Goal: Transaction & Acquisition: Purchase product/service

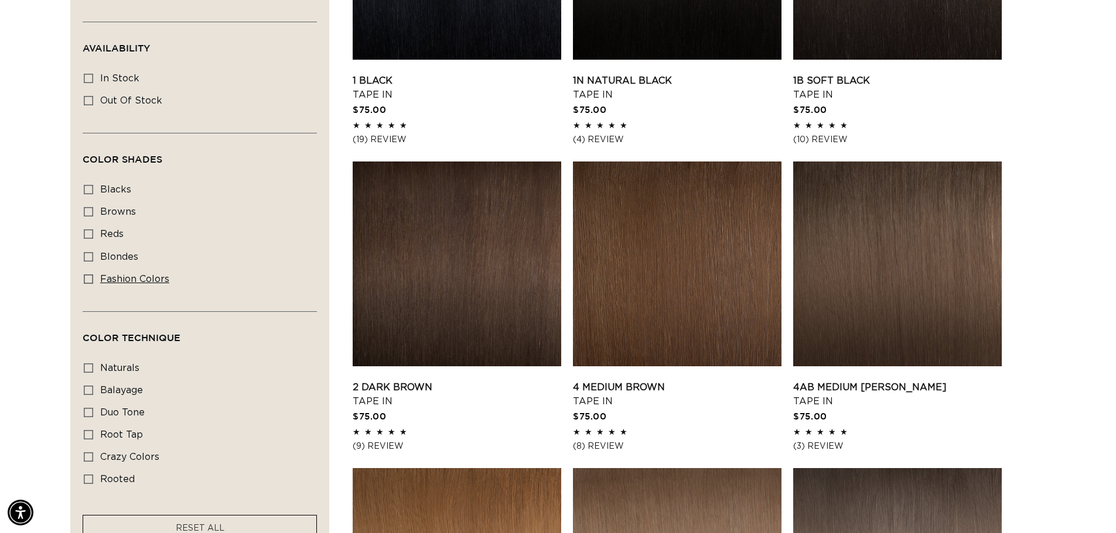
scroll to position [586, 0]
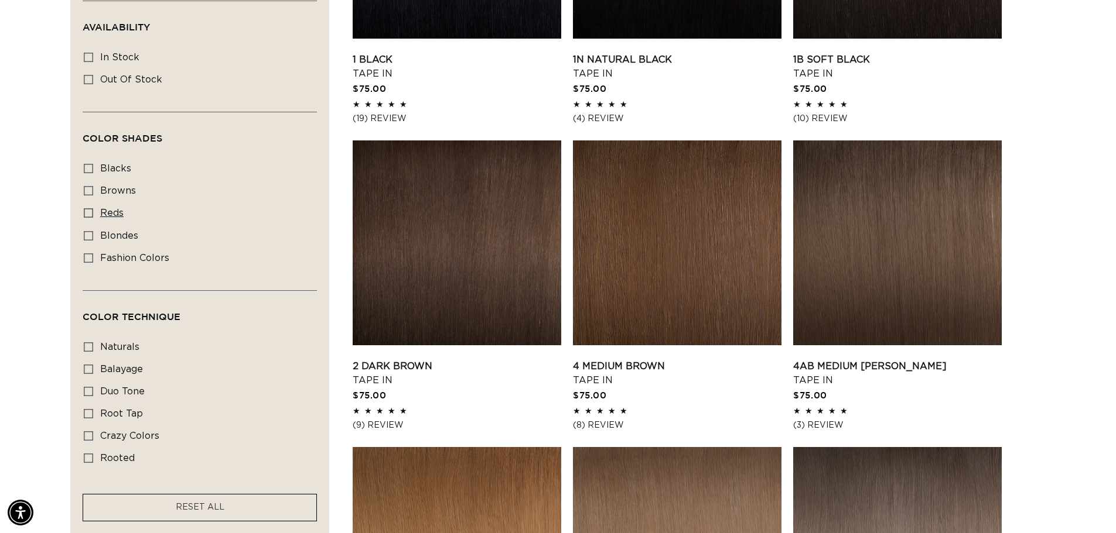
click at [91, 213] on icon at bounding box center [88, 212] width 9 height 9
click at [91, 213] on input "reds reds (4 products)" at bounding box center [88, 212] width 9 height 9
checkbox input "true"
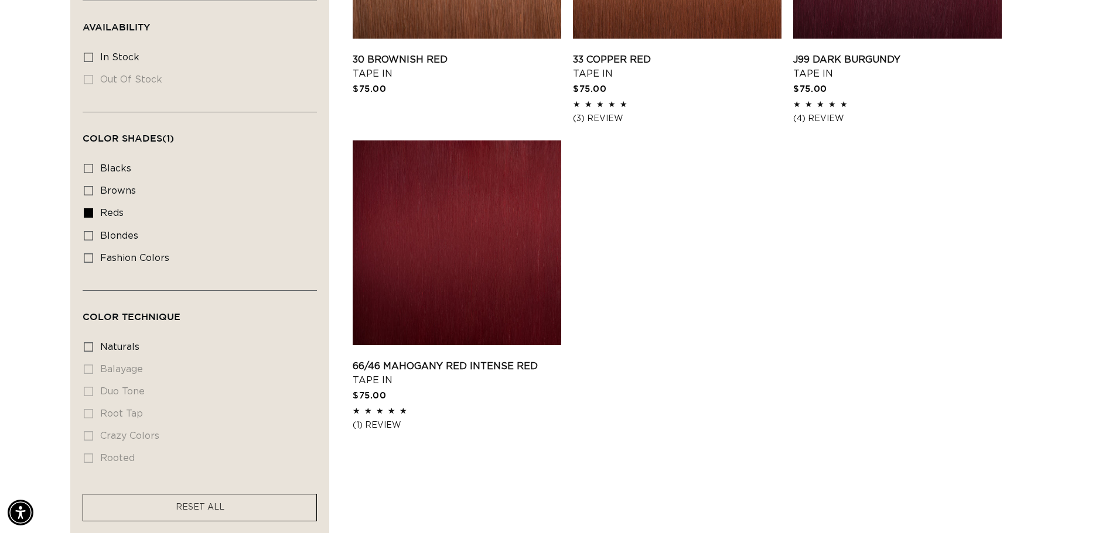
scroll to position [0, 2065]
click at [474, 360] on link "66/46 Mahogany Red Intense Red Tape In" at bounding box center [457, 374] width 208 height 28
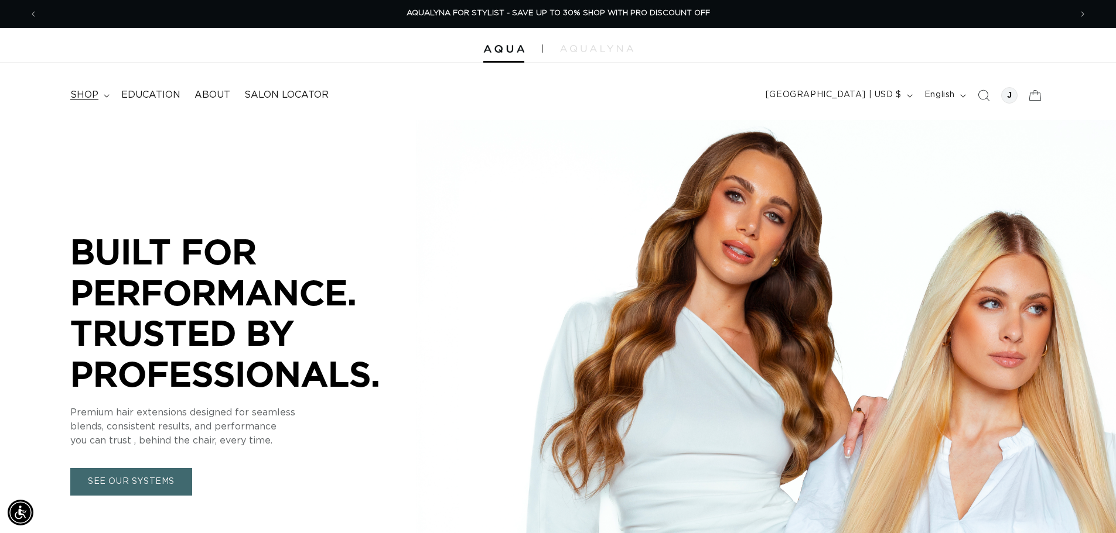
click at [81, 90] on span "shop" at bounding box center [84, 95] width 28 height 12
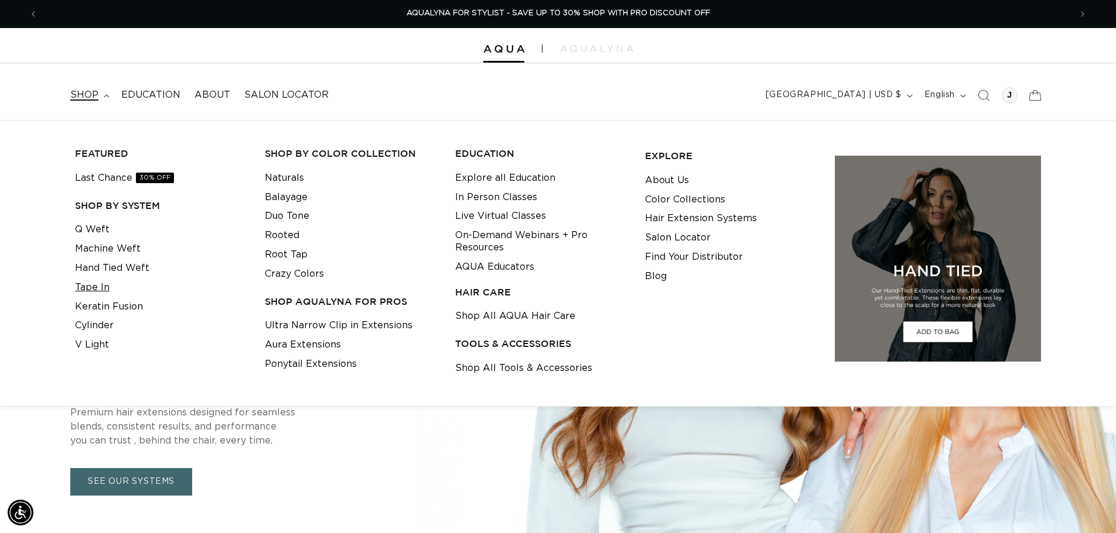
click at [93, 288] on link "Tape In" at bounding box center [92, 287] width 35 height 19
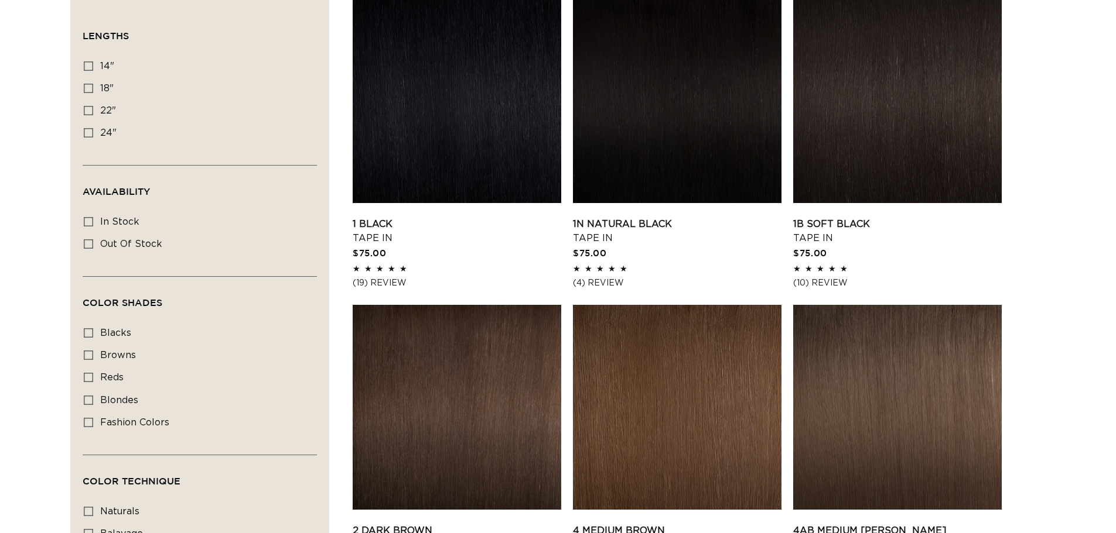
scroll to position [468, 0]
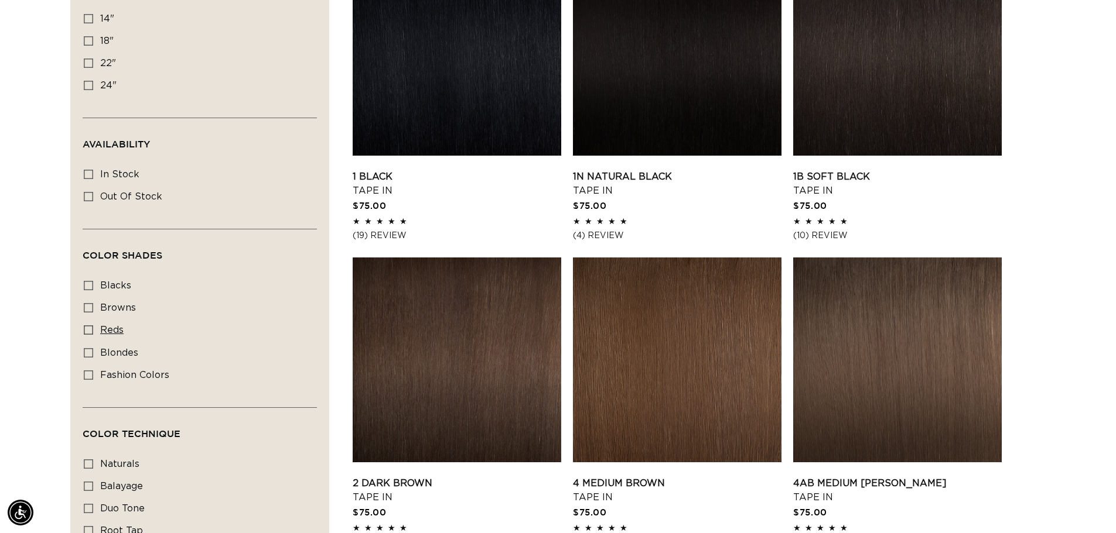
click at [94, 327] on label "reds reds (4 products)" at bounding box center [196, 331] width 225 height 22
click at [93, 327] on input "reds reds (4 products)" at bounding box center [88, 330] width 9 height 9
checkbox input "true"
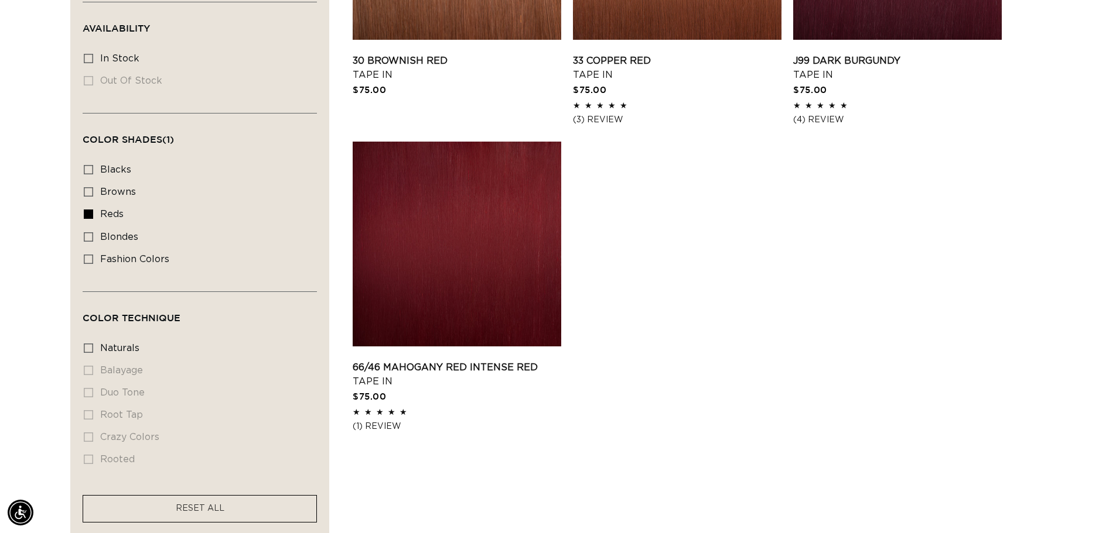
scroll to position [586, 0]
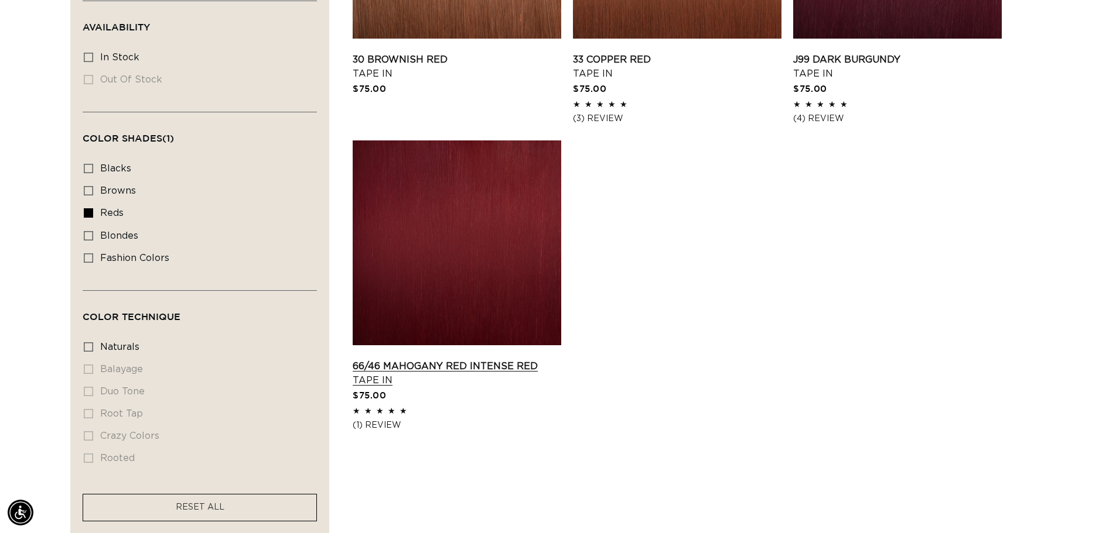
click at [488, 360] on link "66/46 Mahogany Red Intense Red Tape In" at bounding box center [457, 374] width 208 height 28
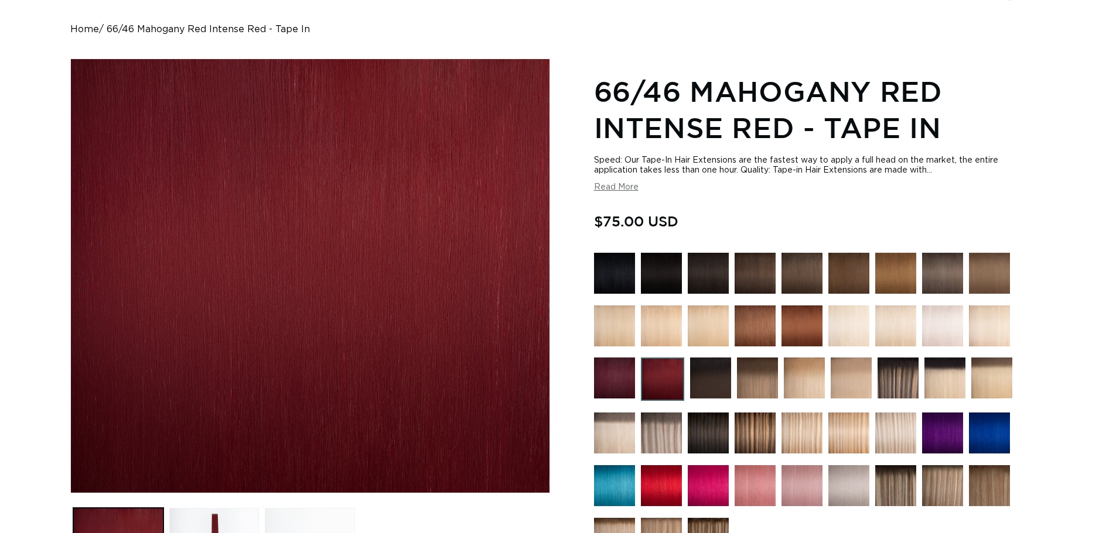
scroll to position [117, 0]
